Goal: Entertainment & Leisure: Consume media (video, audio)

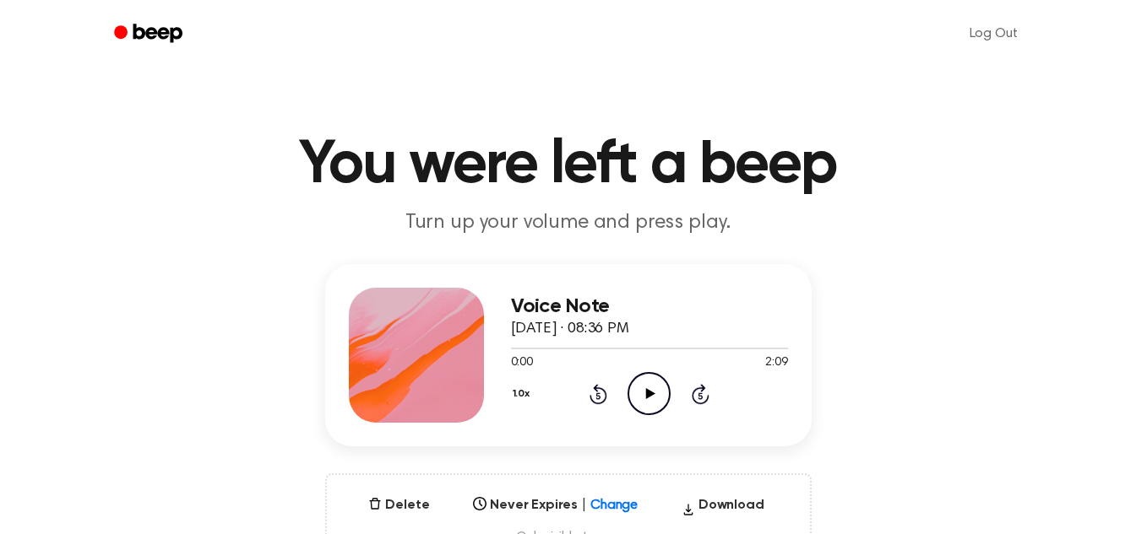
click at [636, 386] on icon "Play Audio" at bounding box center [648, 393] width 43 height 43
click at [636, 386] on icon "Pause Audio" at bounding box center [648, 393] width 43 height 43
click at [646, 379] on icon "Pause Audio" at bounding box center [648, 393] width 43 height 43
click at [654, 384] on icon "Play Audio" at bounding box center [648, 393] width 43 height 43
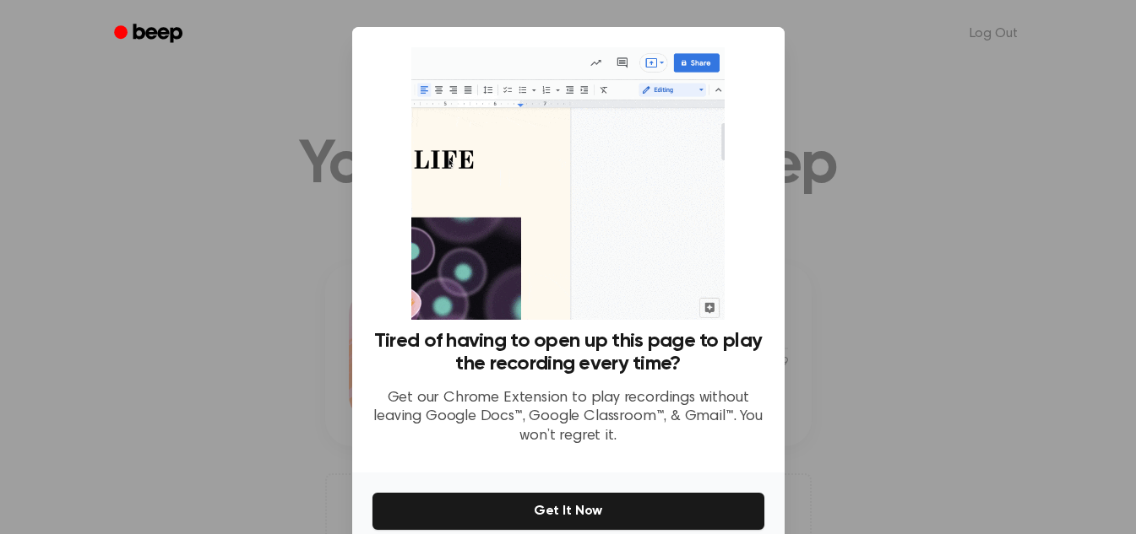
scroll to position [80, 0]
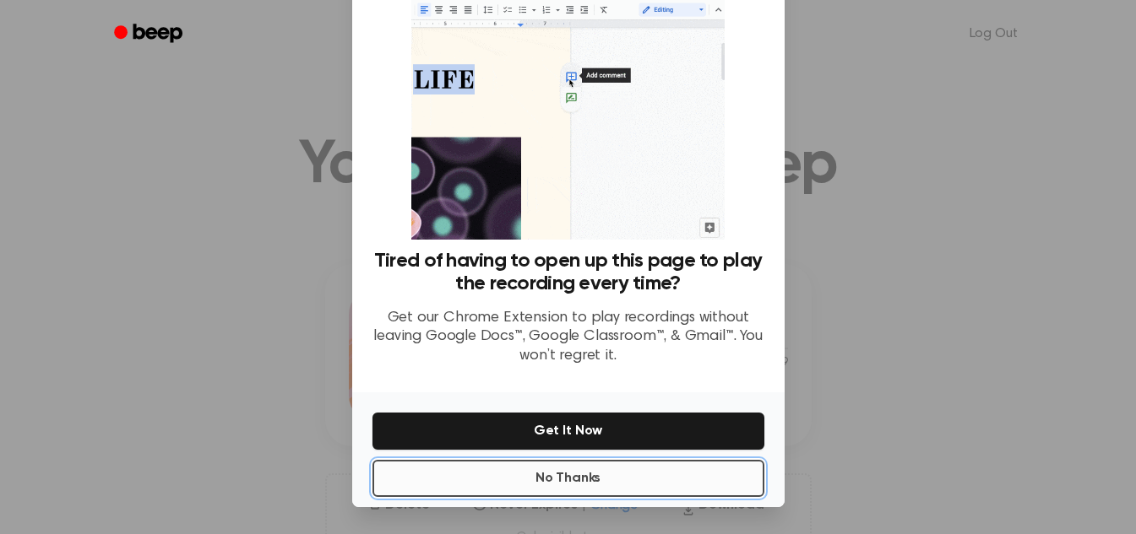
click at [610, 478] on button "No Thanks" at bounding box center [568, 478] width 392 height 37
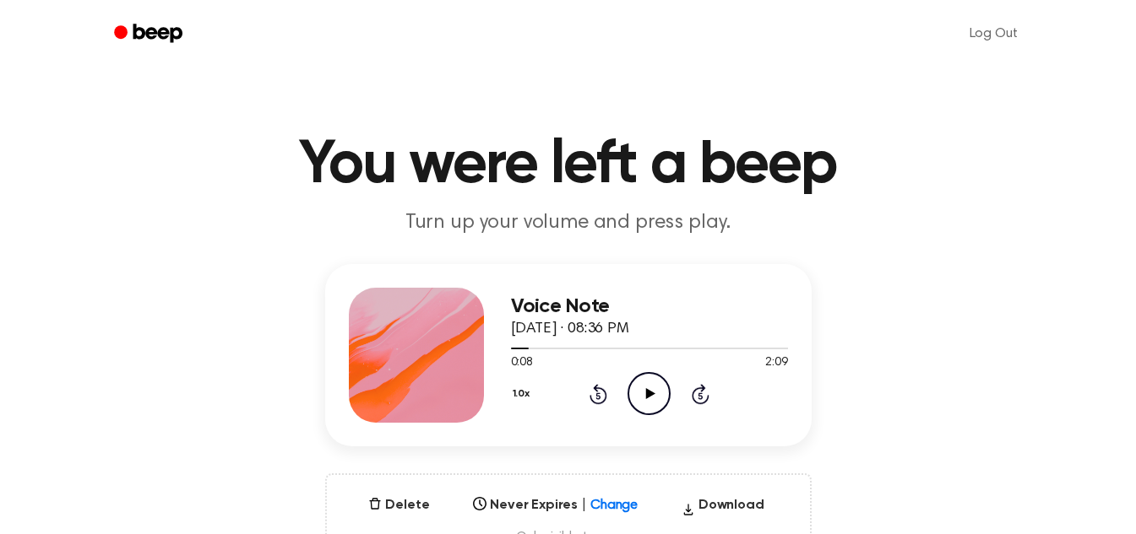
click at [643, 395] on icon "Play Audio" at bounding box center [648, 393] width 43 height 43
click at [643, 395] on icon "Pause Audio" at bounding box center [648, 393] width 43 height 43
click at [649, 385] on icon "Play Audio" at bounding box center [648, 393] width 43 height 43
drag, startPoint x: 534, startPoint y: 351, endPoint x: 493, endPoint y: 351, distance: 41.4
click at [493, 351] on div "Voice Note September 7, 2025 · 08:36 PM 0:33 2:09 Your browser does not support…" at bounding box center [568, 355] width 486 height 182
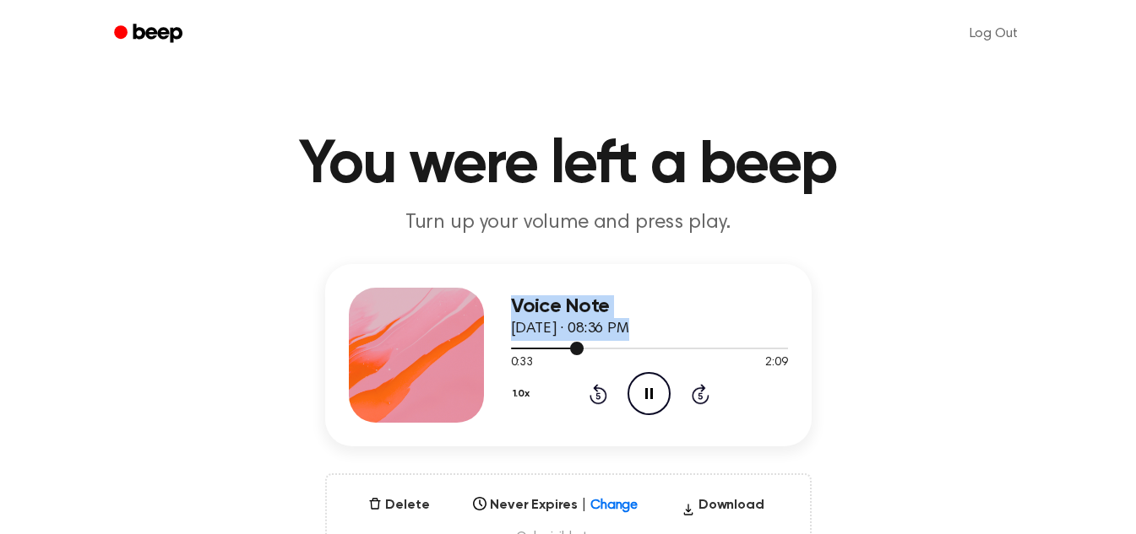
click at [517, 345] on div at bounding box center [649, 348] width 277 height 14
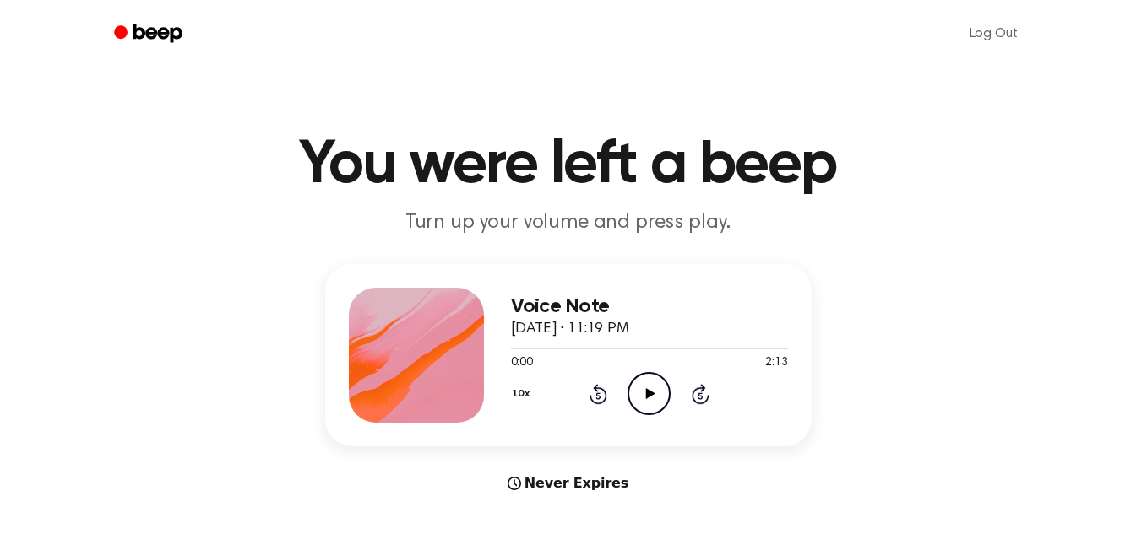
click at [652, 389] on icon "Play Audio" at bounding box center [648, 393] width 43 height 43
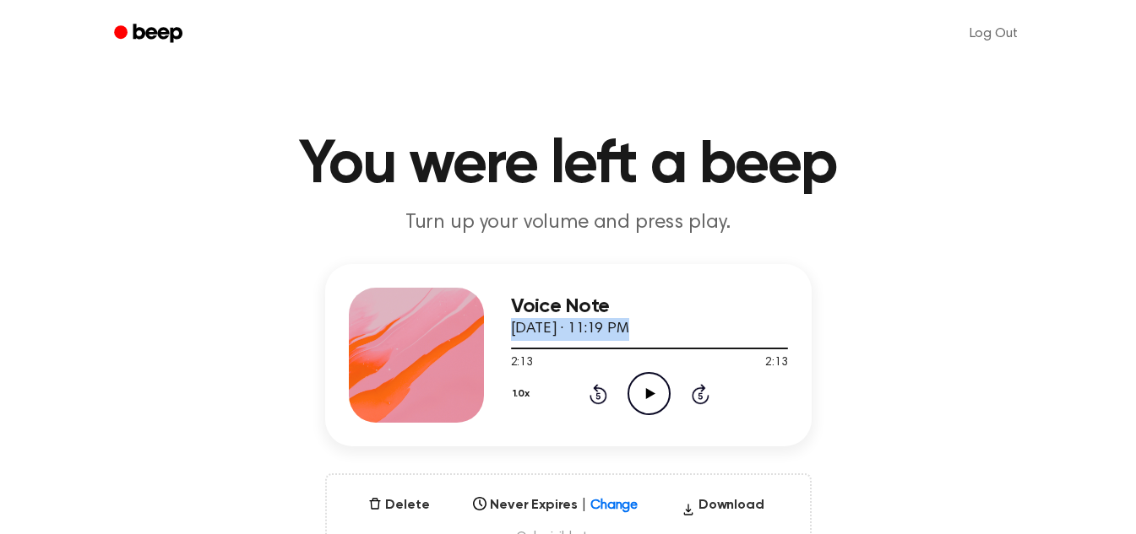
drag, startPoint x: 720, startPoint y: 345, endPoint x: 510, endPoint y: 339, distance: 210.3
click at [511, 339] on div "Voice Note [DATE] · 11:19 PM 2:13 2:13 Your browser does not support the [objec…" at bounding box center [649, 355] width 277 height 135
click at [516, 348] on div at bounding box center [649, 349] width 277 height 2
click at [638, 401] on icon "Play Audio" at bounding box center [648, 393] width 43 height 43
click at [643, 387] on icon "Pause Audio" at bounding box center [648, 393] width 43 height 43
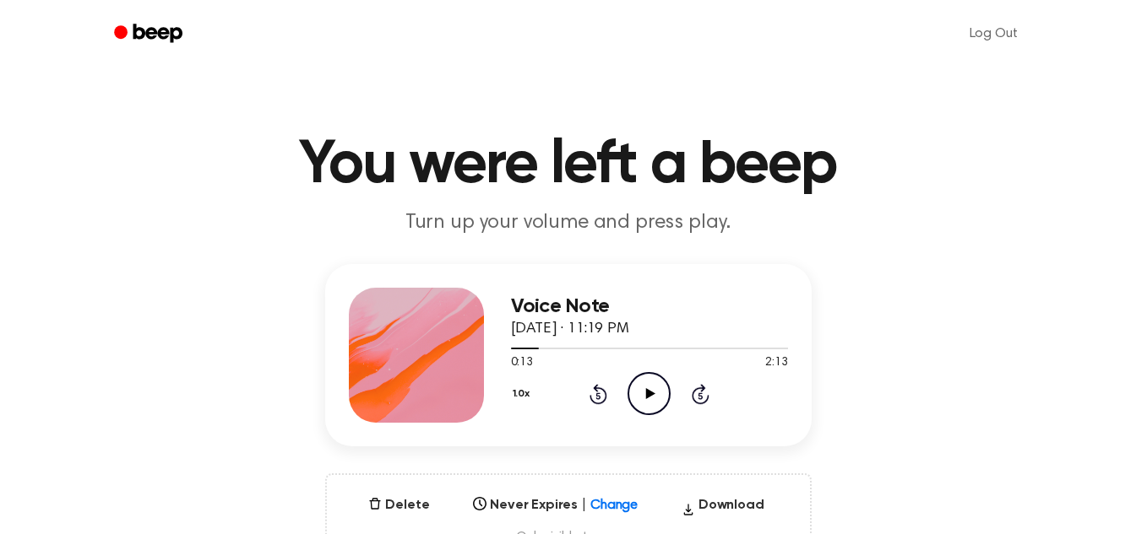
click at [640, 386] on icon "Play Audio" at bounding box center [648, 393] width 43 height 43
click at [640, 386] on icon "Pause Audio" at bounding box center [648, 393] width 43 height 43
click at [652, 409] on icon "Play Audio" at bounding box center [648, 393] width 43 height 43
click at [640, 400] on icon "Pause Audio" at bounding box center [648, 393] width 43 height 43
click at [661, 404] on icon "Play Audio" at bounding box center [648, 393] width 43 height 43
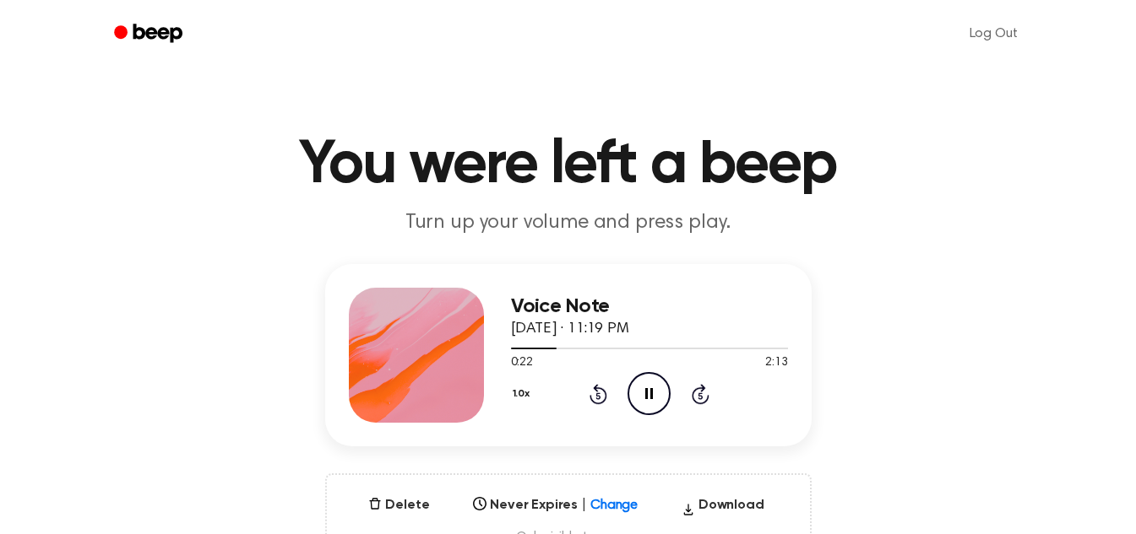
click at [650, 382] on icon "Pause Audio" at bounding box center [648, 393] width 43 height 43
click at [639, 398] on icon "Play Audio" at bounding box center [648, 393] width 43 height 43
click at [639, 398] on icon "Pause Audio" at bounding box center [648, 393] width 43 height 43
click at [632, 382] on circle at bounding box center [648, 393] width 41 height 41
click at [643, 393] on icon "Pause Audio" at bounding box center [648, 393] width 43 height 43
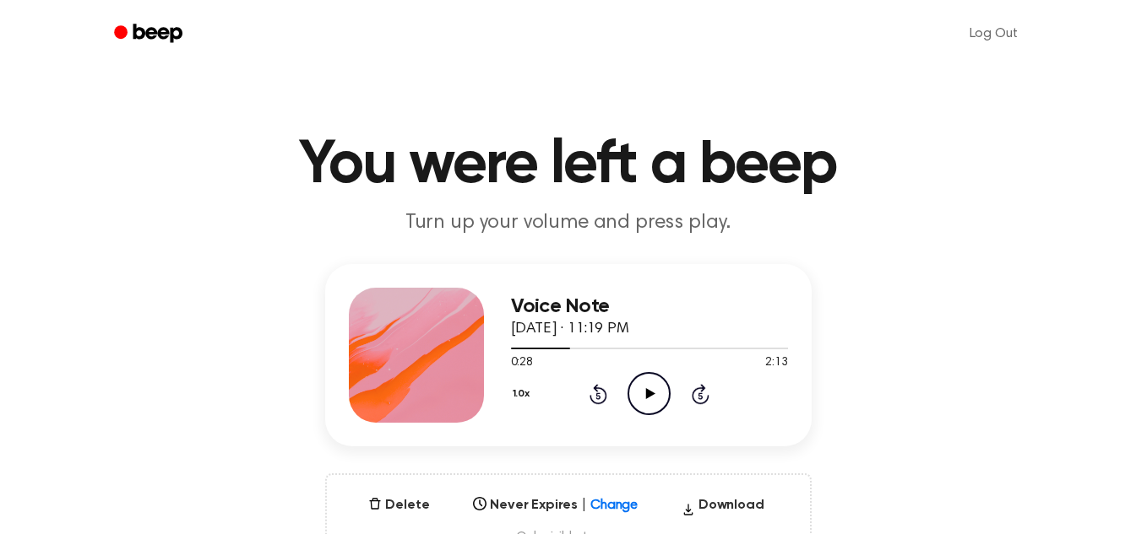
drag, startPoint x: 639, startPoint y: 371, endPoint x: 643, endPoint y: 390, distance: 19.9
click at [643, 390] on div "Voice Note [DATE] · 11:19 PM 0:28 2:13 Your browser does not support the [objec…" at bounding box center [649, 355] width 277 height 135
click at [643, 390] on icon "Play Audio" at bounding box center [648, 393] width 43 height 43
click at [643, 390] on icon "Pause Audio" at bounding box center [648, 393] width 43 height 43
click at [645, 395] on icon "Play Audio" at bounding box center [648, 393] width 43 height 43
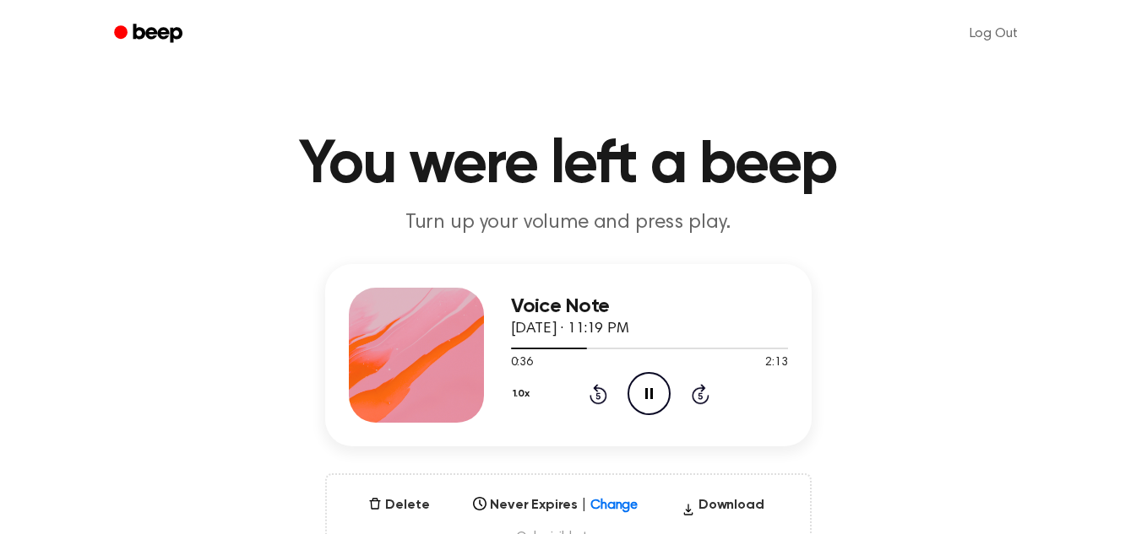
click at [645, 395] on icon at bounding box center [649, 393] width 8 height 11
click at [651, 393] on icon at bounding box center [650, 393] width 9 height 11
click at [632, 374] on icon "Pause Audio" at bounding box center [648, 393] width 43 height 43
click at [642, 382] on icon "Play Audio" at bounding box center [648, 393] width 43 height 43
click at [647, 390] on icon at bounding box center [649, 393] width 8 height 11
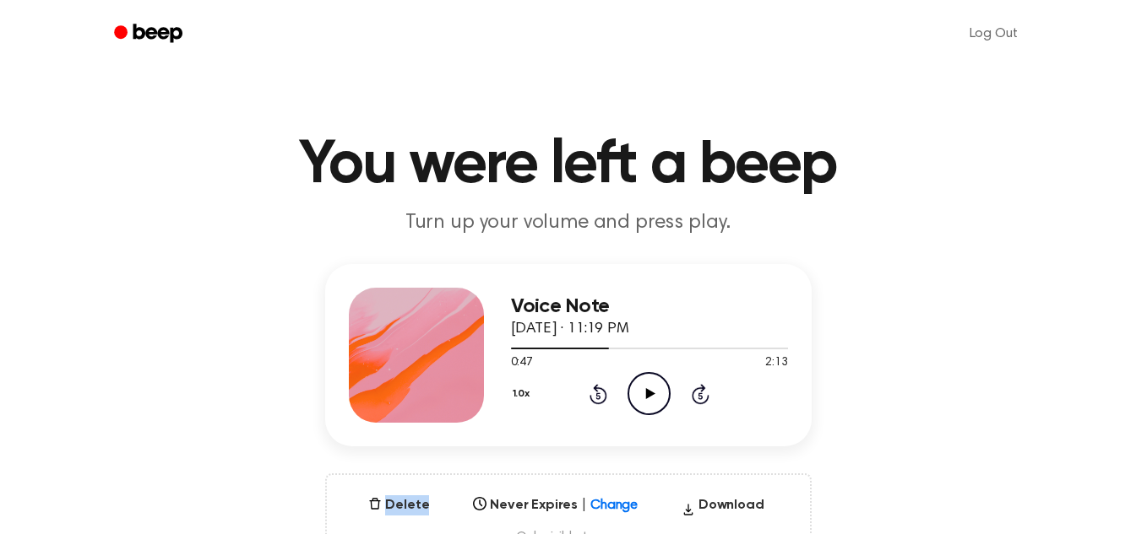
click at [647, 390] on icon at bounding box center [650, 393] width 9 height 11
click at [643, 384] on icon "Pause Audio" at bounding box center [648, 393] width 43 height 43
click at [637, 382] on icon "Play Audio" at bounding box center [648, 393] width 43 height 43
click at [647, 384] on icon "Pause Audio" at bounding box center [648, 393] width 43 height 43
click at [639, 376] on circle at bounding box center [648, 393] width 41 height 41
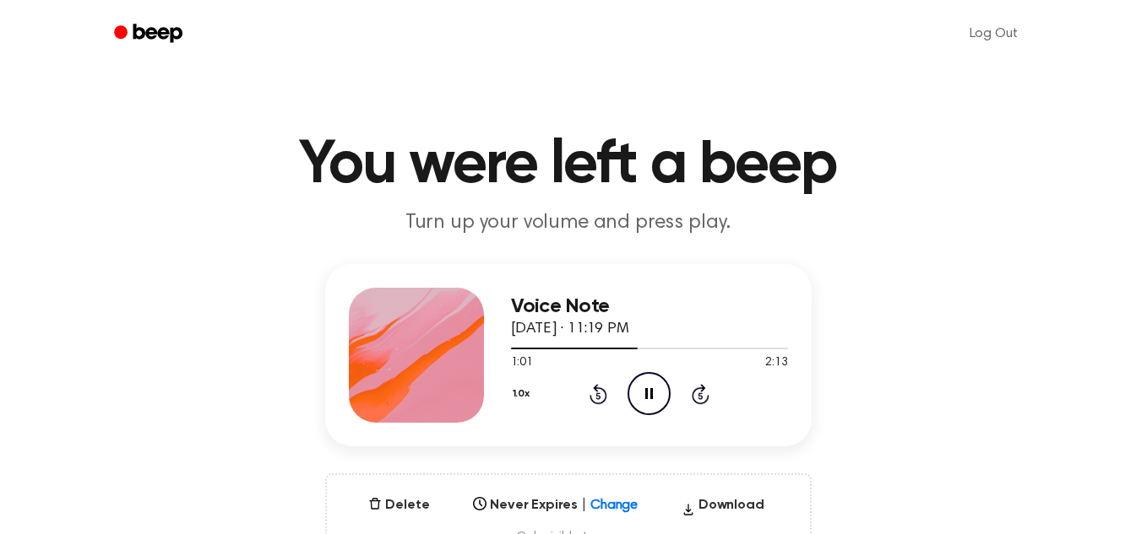
click at [604, 387] on icon "Rewind 5 seconds" at bounding box center [598, 394] width 19 height 22
click at [643, 399] on icon "Pause Audio" at bounding box center [648, 393] width 43 height 43
click at [646, 380] on icon "Play Audio" at bounding box center [648, 393] width 43 height 43
click at [647, 382] on icon "Pause Audio" at bounding box center [648, 393] width 43 height 43
click at [651, 388] on icon "Play Audio" at bounding box center [648, 393] width 43 height 43
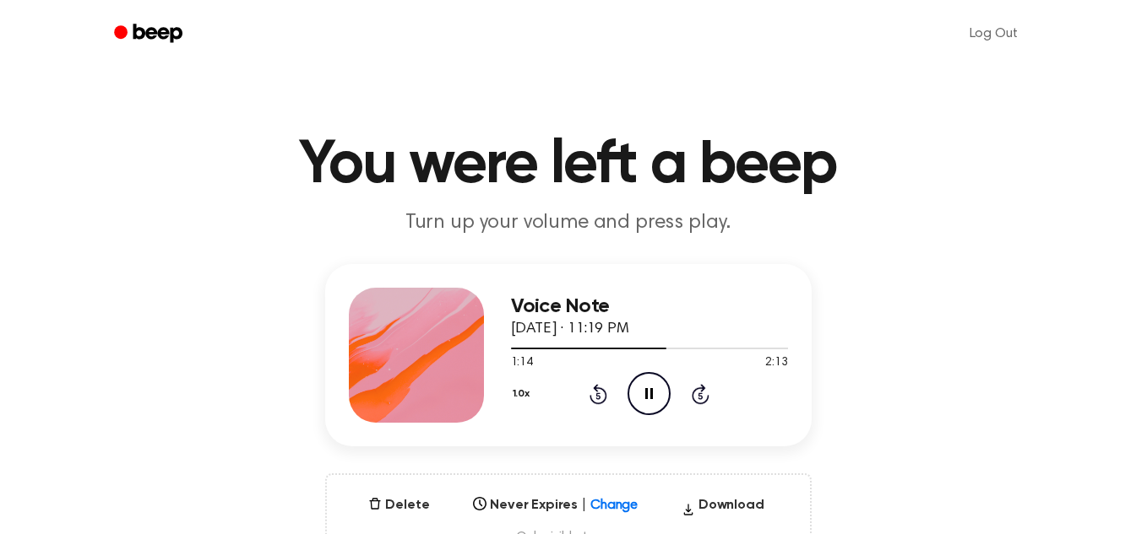
click at [651, 388] on icon "Pause Audio" at bounding box center [648, 393] width 43 height 43
click at [655, 399] on icon "Play Audio" at bounding box center [648, 393] width 43 height 43
click at [655, 399] on icon "Pause Audio" at bounding box center [648, 393] width 43 height 43
click at [643, 383] on icon "Play Audio" at bounding box center [648, 393] width 43 height 43
click at [643, 383] on icon "Pause Audio" at bounding box center [648, 393] width 43 height 43
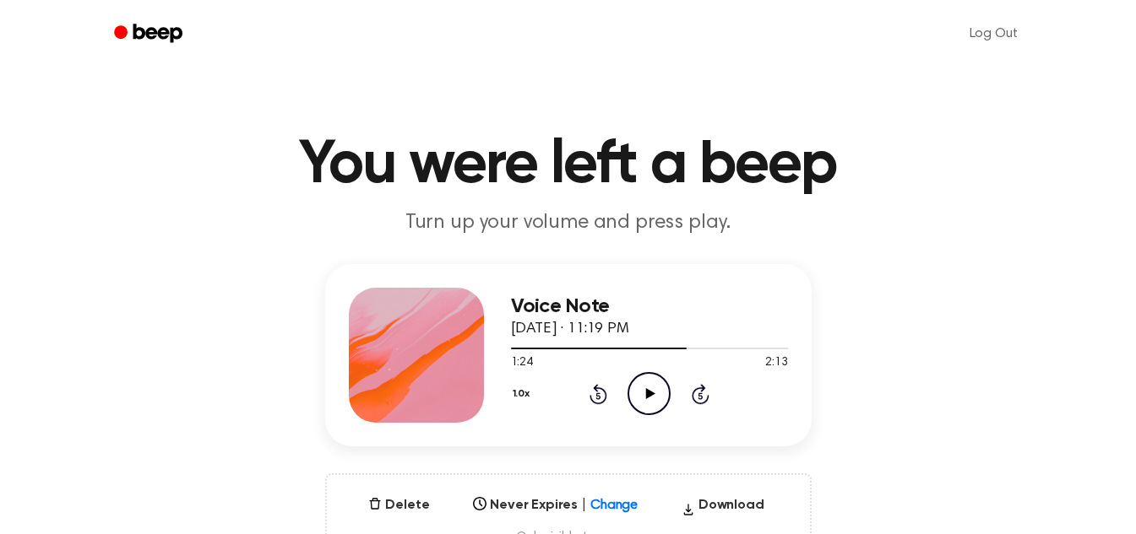
click at [654, 391] on icon "Play Audio" at bounding box center [648, 393] width 43 height 43
click at [654, 381] on icon "Pause Audio" at bounding box center [648, 393] width 43 height 43
click at [651, 410] on icon "Play Audio" at bounding box center [648, 393] width 43 height 43
click at [602, 388] on icon at bounding box center [598, 394] width 18 height 20
click at [644, 388] on icon "Pause Audio" at bounding box center [648, 393] width 43 height 43
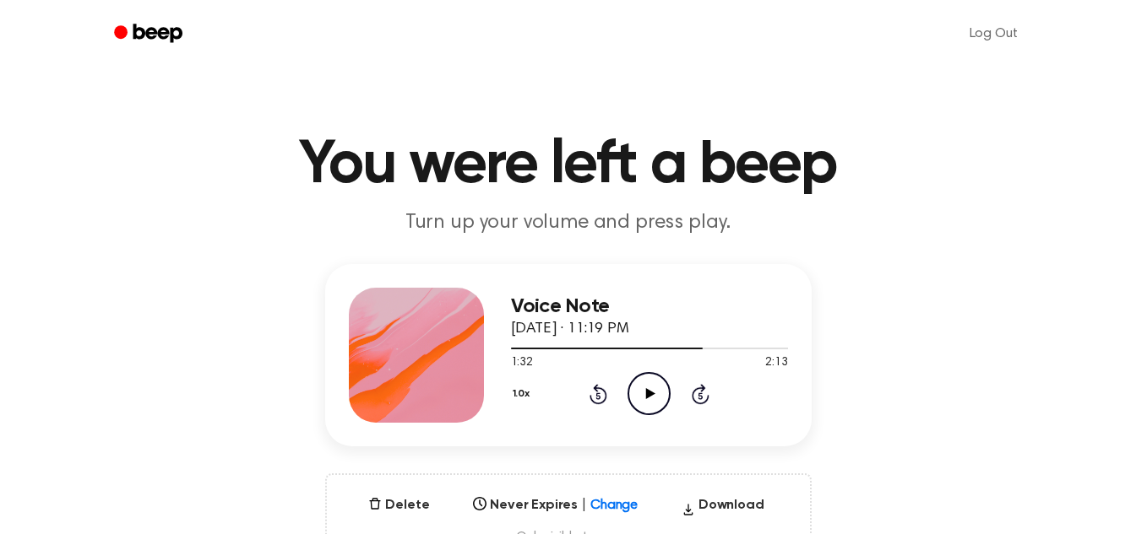
click at [642, 387] on icon "Play Audio" at bounding box center [648, 393] width 43 height 43
click at [642, 387] on icon "Pause Audio" at bounding box center [648, 393] width 43 height 43
click at [645, 376] on icon "Play Audio" at bounding box center [648, 393] width 43 height 43
click at [645, 376] on icon "Pause Audio" at bounding box center [648, 393] width 43 height 43
click at [641, 374] on circle at bounding box center [648, 393] width 41 height 41
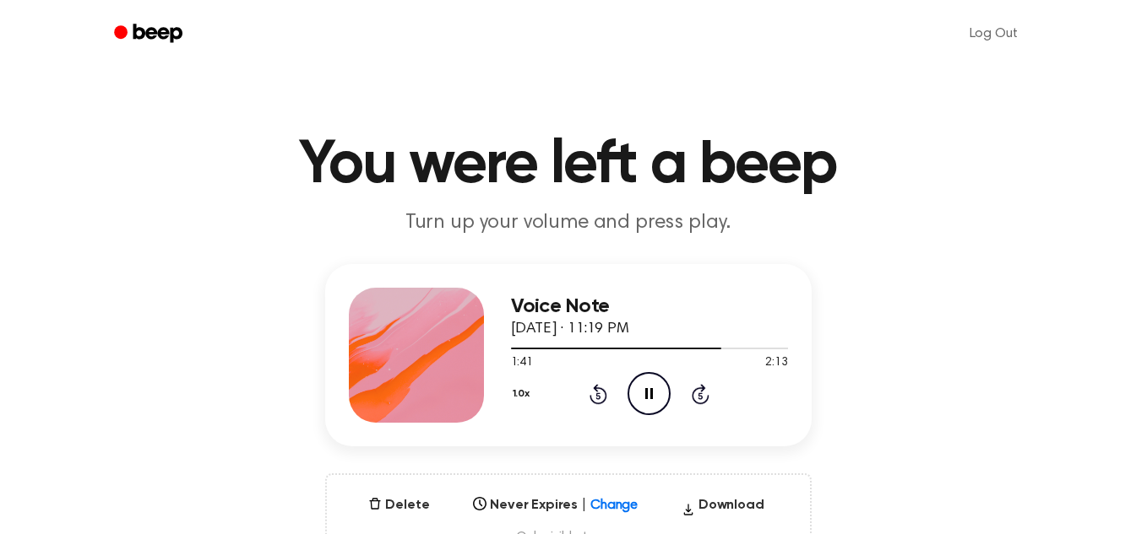
click at [641, 374] on circle at bounding box center [648, 393] width 41 height 41
click at [654, 383] on icon "Play Audio" at bounding box center [648, 393] width 43 height 43
click at [644, 393] on icon "Pause Audio" at bounding box center [648, 393] width 43 height 43
click at [651, 375] on icon "Play Audio" at bounding box center [648, 393] width 43 height 43
click at [644, 396] on icon "Pause Audio" at bounding box center [648, 393] width 43 height 43
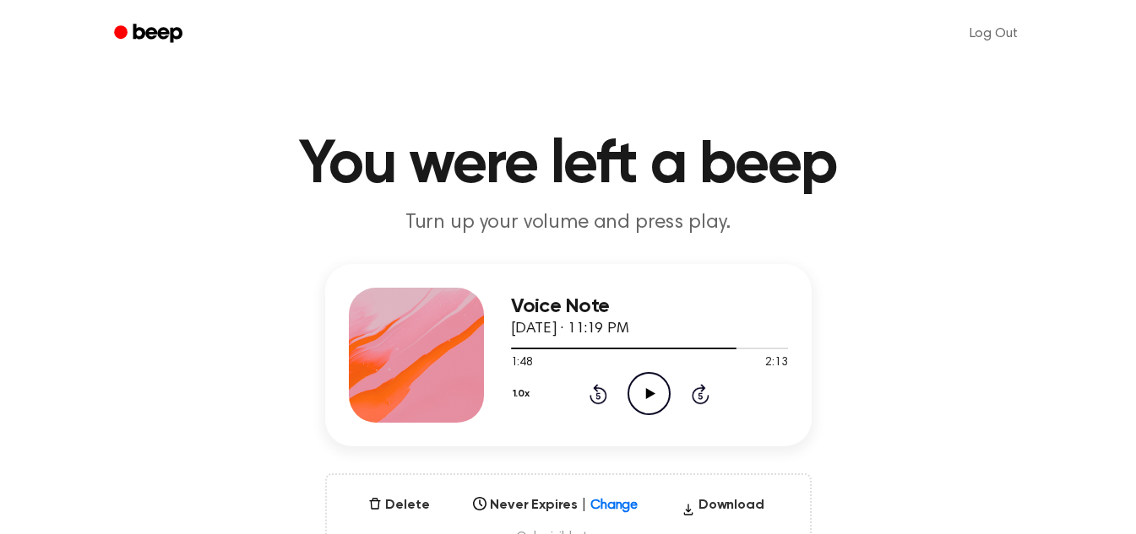
click at [643, 386] on icon "Play Audio" at bounding box center [648, 393] width 43 height 43
click at [643, 392] on icon "Pause Audio" at bounding box center [648, 393] width 43 height 43
click at [649, 396] on icon at bounding box center [650, 393] width 9 height 11
click at [674, 342] on div at bounding box center [649, 348] width 277 height 14
click at [696, 403] on icon at bounding box center [701, 394] width 18 height 20
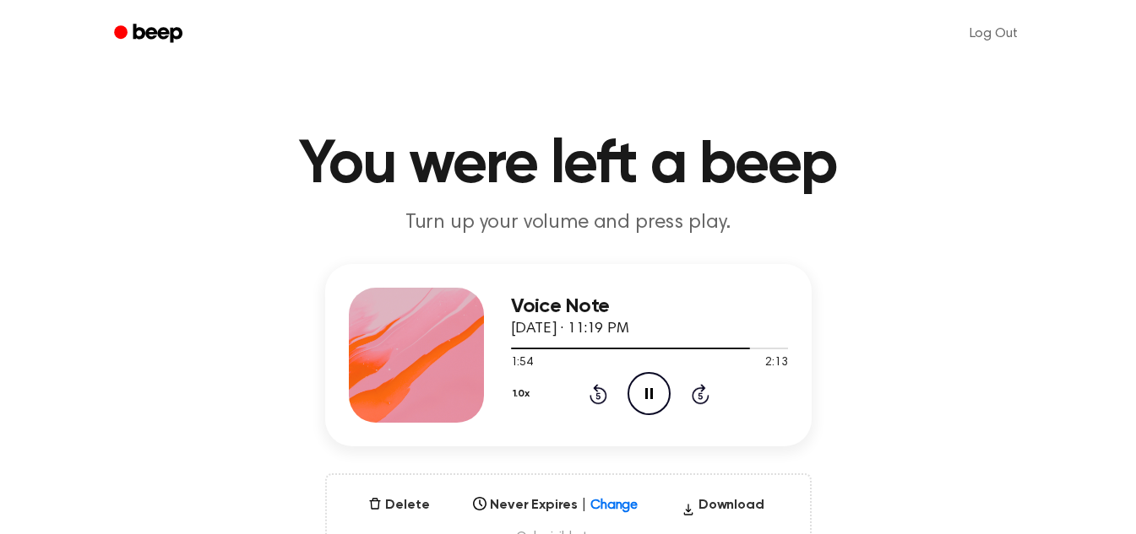
click at [646, 396] on icon at bounding box center [649, 393] width 8 height 11
click at [653, 394] on icon at bounding box center [650, 393] width 9 height 11
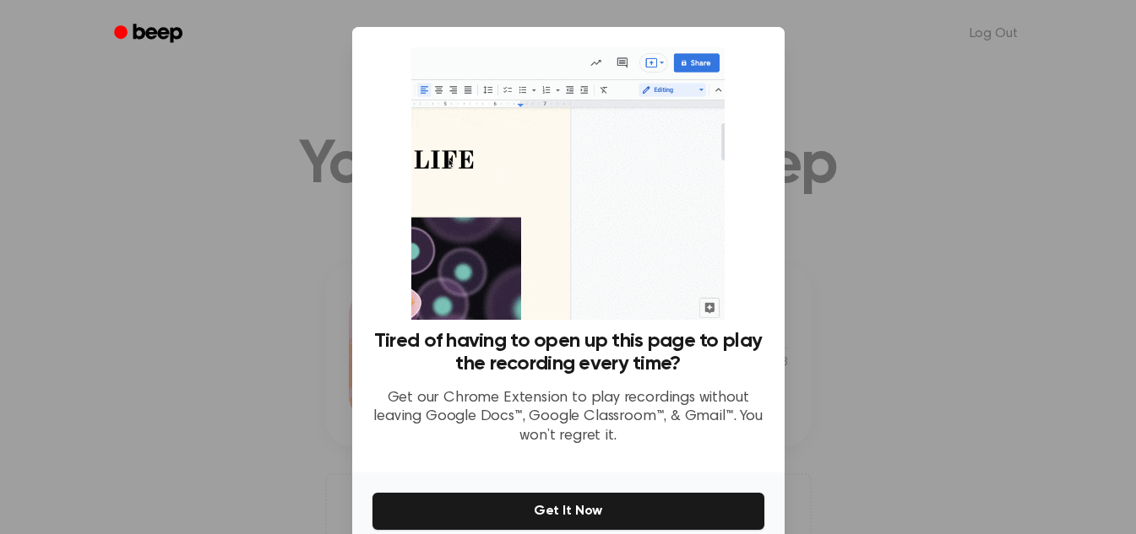
scroll to position [80, 0]
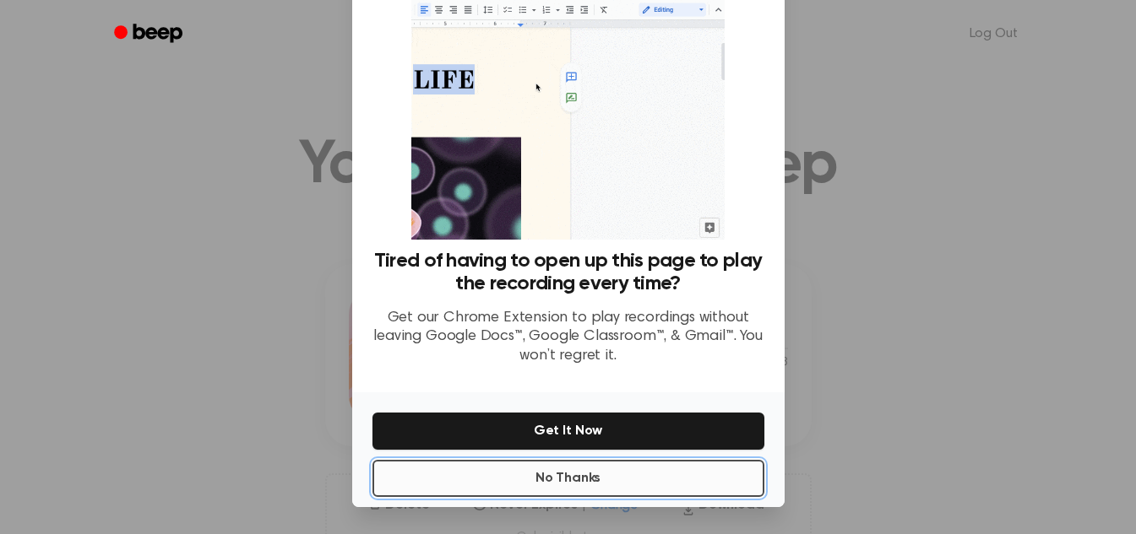
click at [623, 482] on button "No Thanks" at bounding box center [568, 478] width 392 height 37
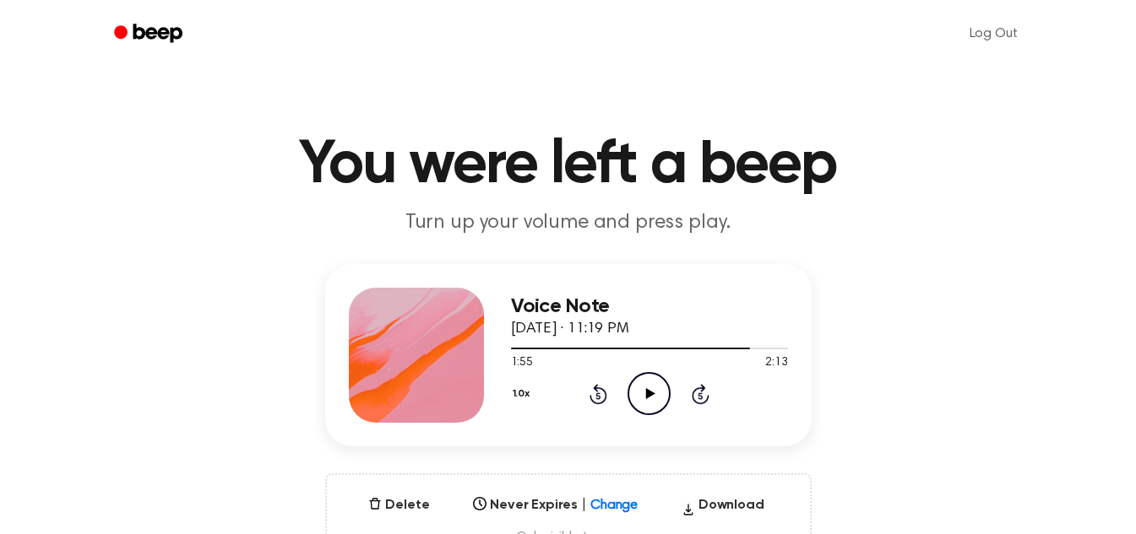
click at [643, 390] on icon "Play Audio" at bounding box center [648, 393] width 43 height 43
click at [643, 390] on icon "Pause Audio" at bounding box center [648, 393] width 43 height 43
click at [644, 383] on icon "Play Audio" at bounding box center [648, 393] width 43 height 43
click at [644, 383] on icon "Pause Audio" at bounding box center [648, 393] width 43 height 43
click at [636, 391] on icon "Play Audio" at bounding box center [648, 393] width 43 height 43
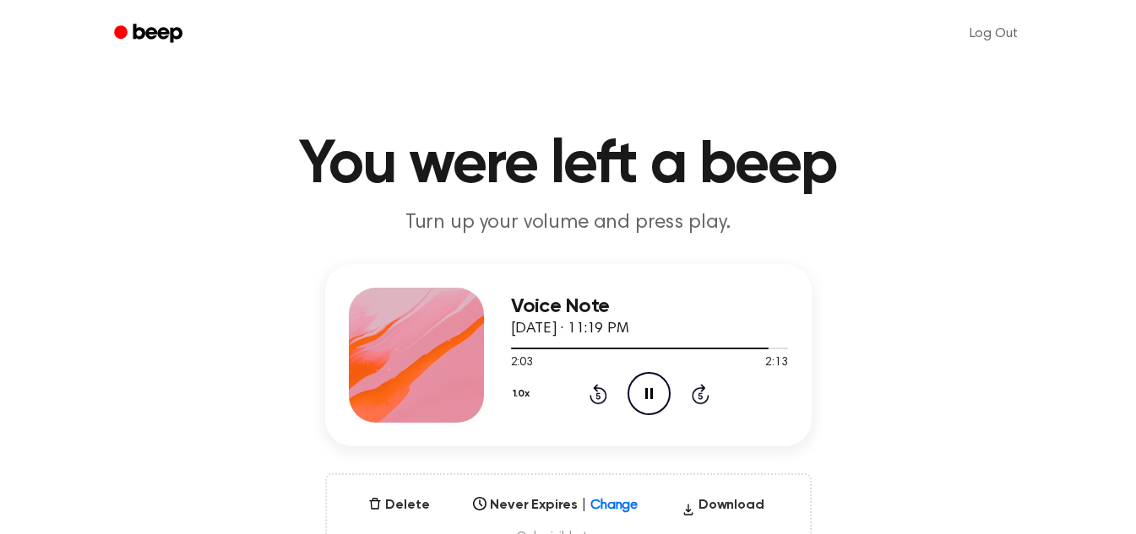
click at [636, 391] on icon "Pause Audio" at bounding box center [648, 393] width 43 height 43
click at [655, 395] on icon "Play Audio" at bounding box center [648, 393] width 43 height 43
click at [640, 396] on icon "Pause Audio" at bounding box center [648, 393] width 43 height 43
click at [640, 405] on icon "Play Audio" at bounding box center [648, 393] width 43 height 43
click at [640, 405] on icon "Pause Audio" at bounding box center [648, 393] width 43 height 43
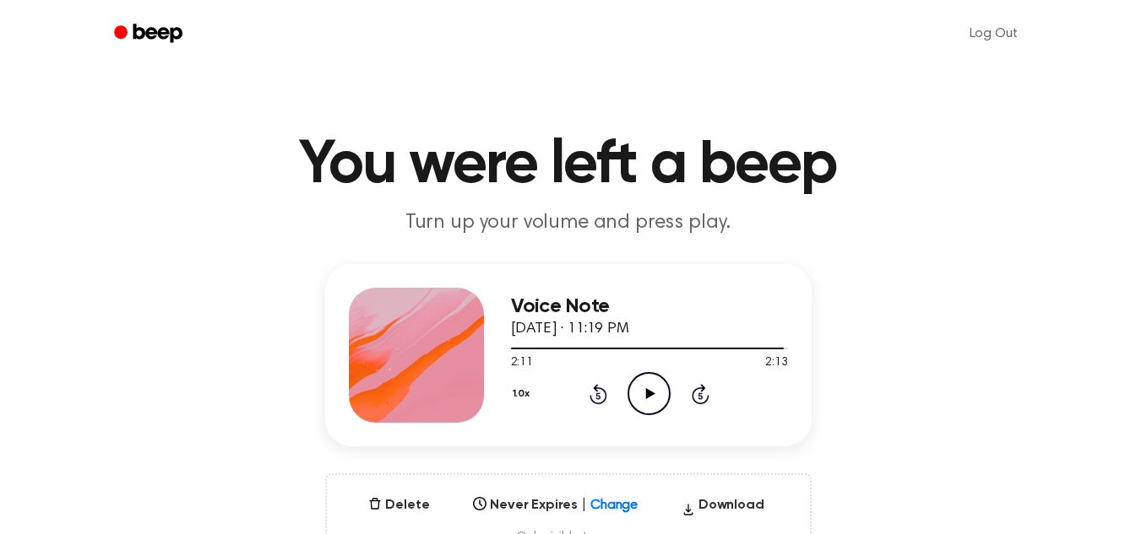
click at [640, 405] on icon "Play Audio" at bounding box center [648, 393] width 43 height 43
click at [640, 405] on icon "Pause Audio" at bounding box center [648, 393] width 43 height 43
